Goal: Information Seeking & Learning: Find contact information

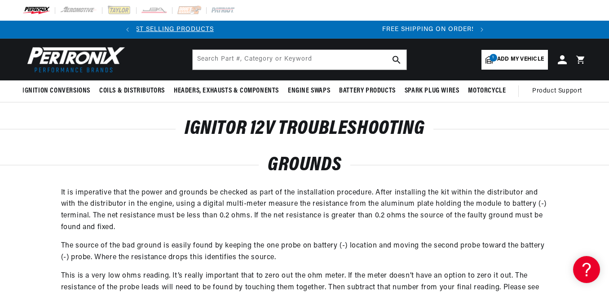
scroll to position [0, 336]
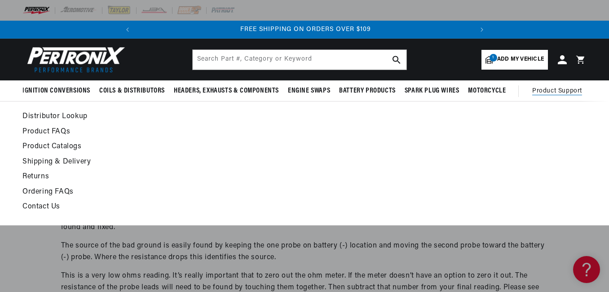
click at [548, 90] on span "Product Support" at bounding box center [557, 91] width 50 height 10
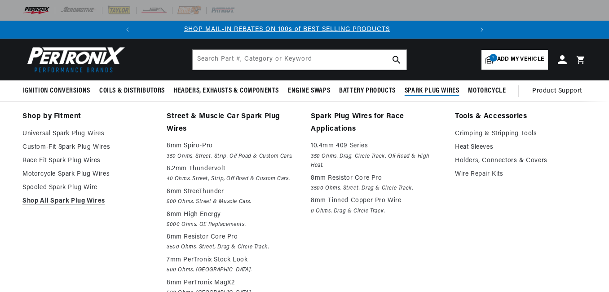
scroll to position [0, 0]
click at [484, 177] on link "Wire Repair Kits" at bounding box center [521, 174] width 132 height 11
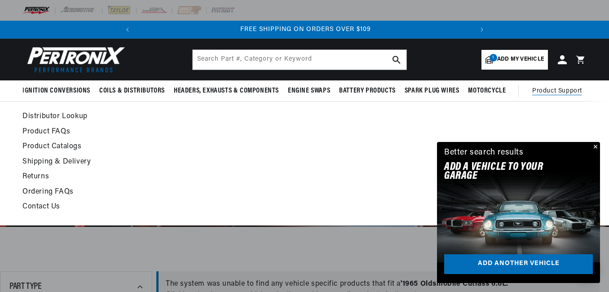
click at [556, 90] on span "Product Support" at bounding box center [557, 91] width 50 height 10
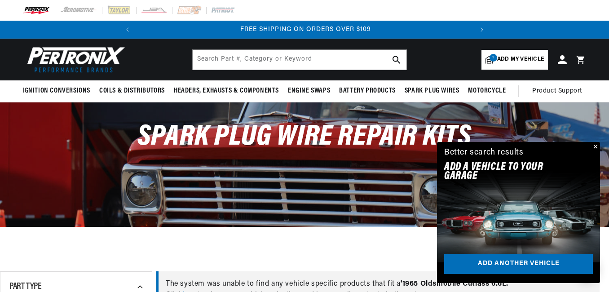
click at [556, 90] on span "Product Support" at bounding box center [557, 91] width 50 height 10
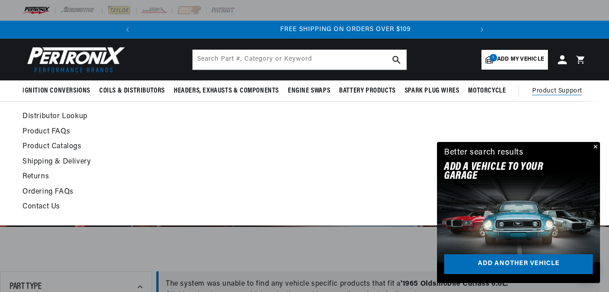
scroll to position [0, 336]
click at [40, 131] on link "Product FAQs" at bounding box center [227, 132] width 411 height 13
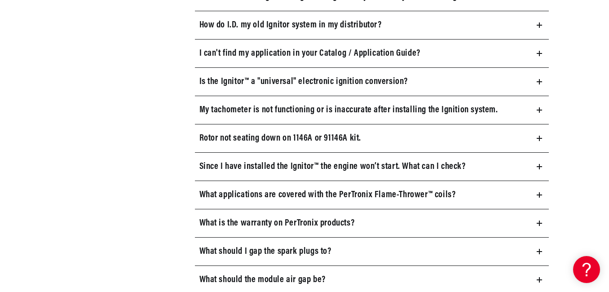
scroll to position [0, 336]
click at [541, 167] on icon at bounding box center [539, 167] width 5 height 0
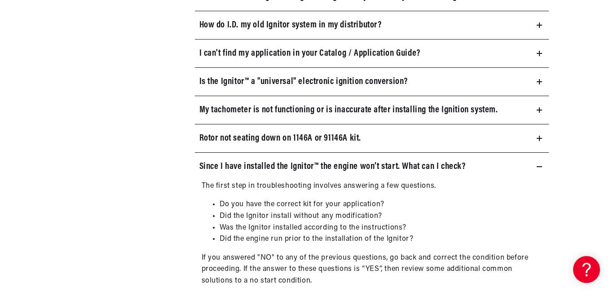
scroll to position [0, 0]
drag, startPoint x: 609, startPoint y: 103, endPoint x: 610, endPoint y: 115, distance: 11.7
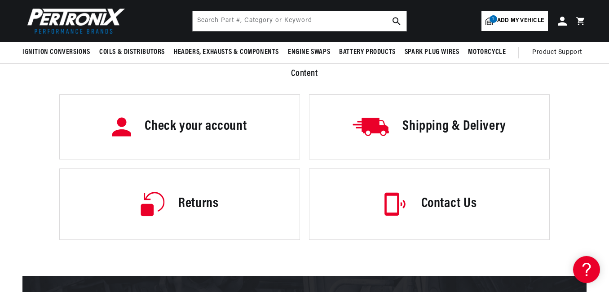
click at [447, 202] on h3 "Contact Us" at bounding box center [449, 204] width 56 height 19
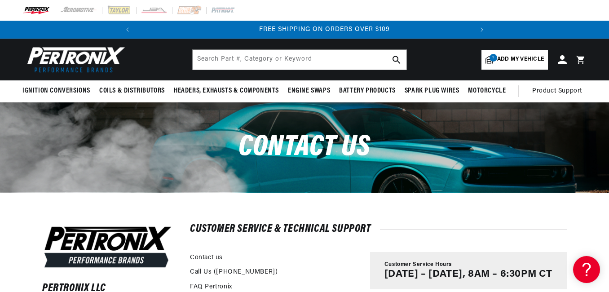
scroll to position [0, 336]
